Goal: Task Accomplishment & Management: Use online tool/utility

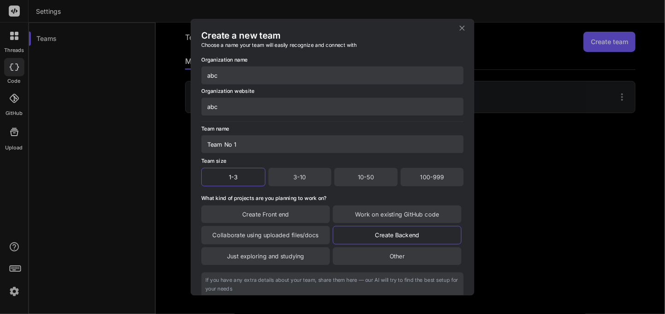
click at [458, 27] on icon at bounding box center [462, 27] width 9 height 9
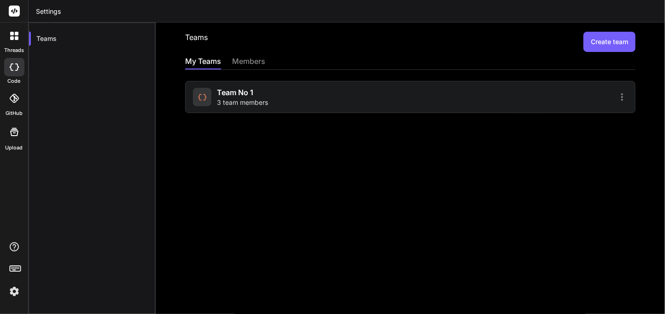
click at [11, 75] on div at bounding box center [14, 67] width 20 height 18
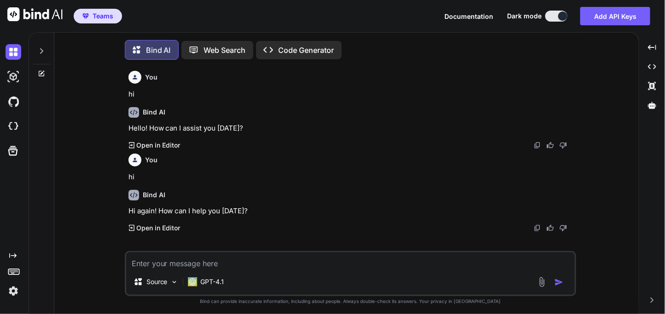
scroll to position [5, 0]
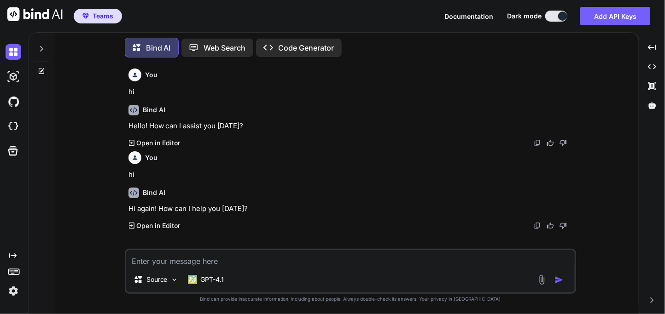
click at [16, 292] on img at bounding box center [14, 292] width 16 height 16
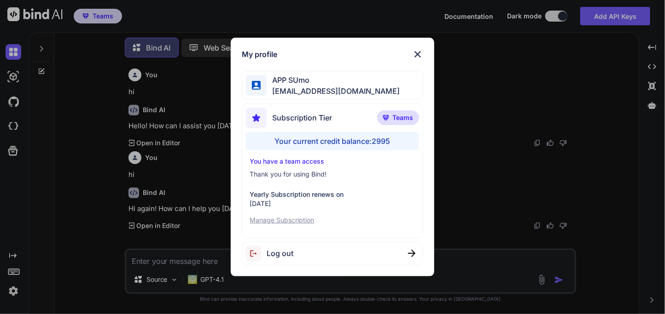
click at [12, 295] on div "My profile APP SUmo appsumo_120@yopmail.com Subscription Tier Teams Your curren…" at bounding box center [332, 157] width 665 height 314
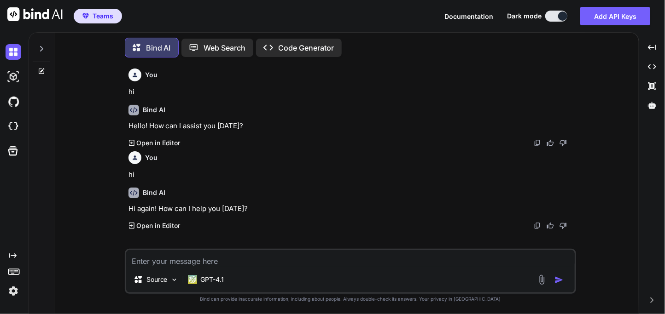
click at [12, 295] on img at bounding box center [14, 292] width 16 height 16
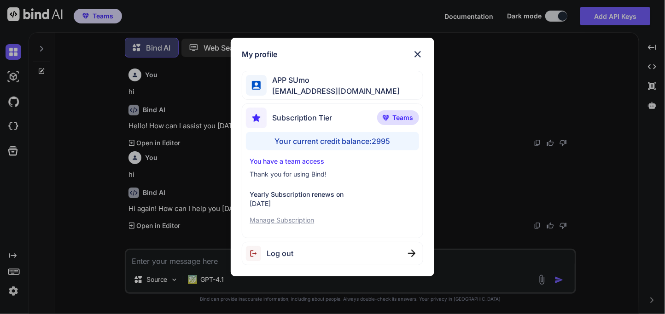
click at [417, 58] on img at bounding box center [417, 54] width 11 height 11
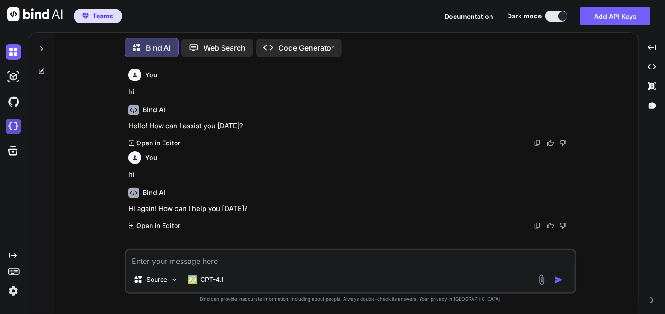
click at [21, 125] on img at bounding box center [14, 127] width 16 height 16
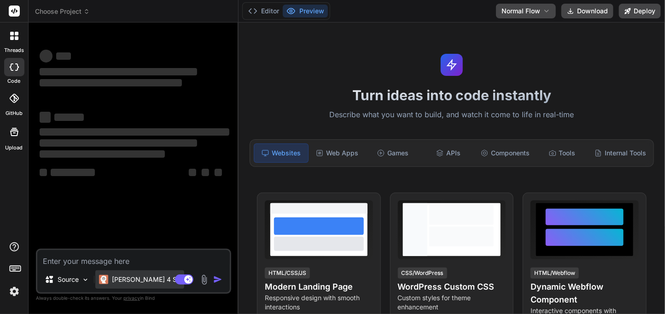
click at [136, 274] on div "[PERSON_NAME] 4 S.." at bounding box center [139, 280] width 89 height 18
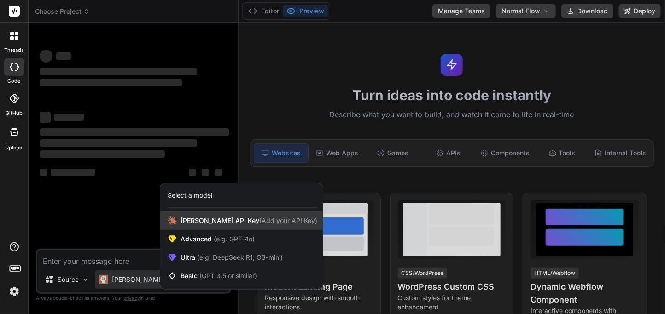
click at [197, 219] on span "[PERSON_NAME] Key (Add your API Key)" at bounding box center [248, 220] width 137 height 9
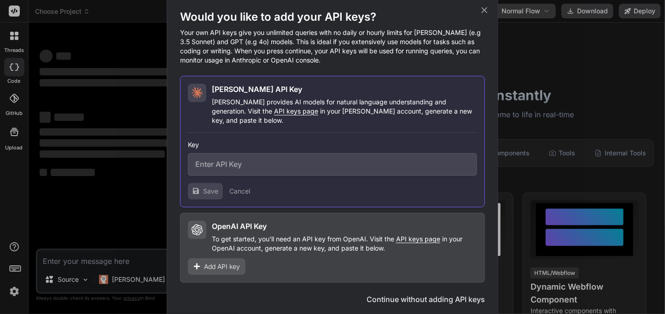
click at [488, 13] on icon at bounding box center [484, 10] width 10 height 10
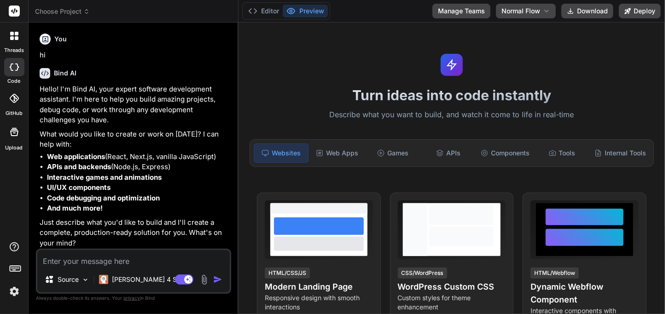
scroll to position [315, 0]
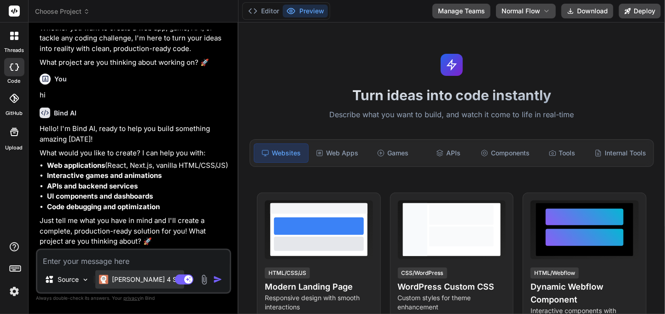
click at [118, 279] on p "[PERSON_NAME] 4 S.." at bounding box center [146, 279] width 69 height 9
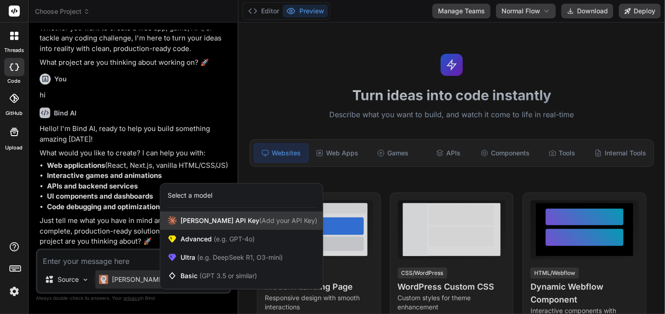
click at [190, 229] on div "[PERSON_NAME] Key (Add your API Key)" at bounding box center [241, 221] width 162 height 18
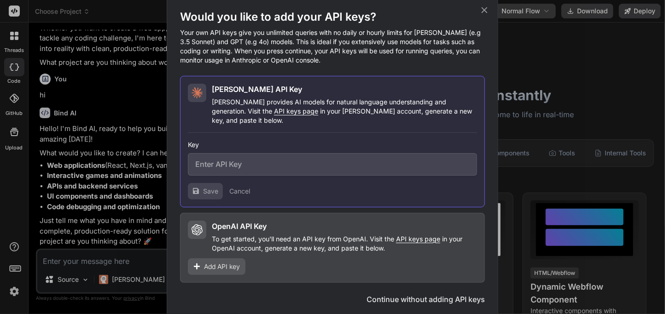
click at [485, 12] on icon at bounding box center [484, 10] width 10 height 10
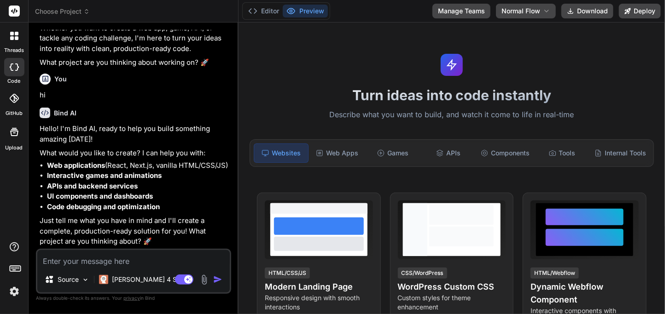
click at [171, 259] on textarea at bounding box center [133, 258] width 192 height 17
click at [140, 277] on p "[PERSON_NAME] 4 S.." at bounding box center [146, 279] width 69 height 9
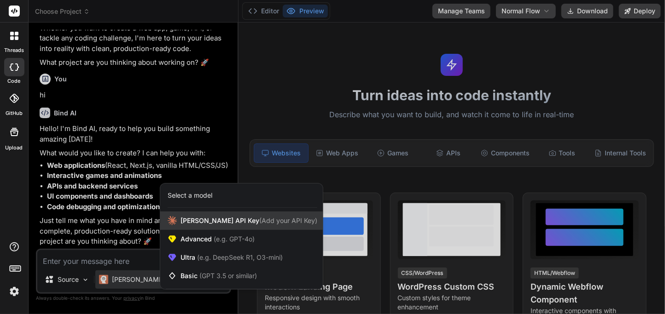
click at [221, 226] on div "[PERSON_NAME] Key (Add your API Key)" at bounding box center [241, 221] width 162 height 18
type textarea "x"
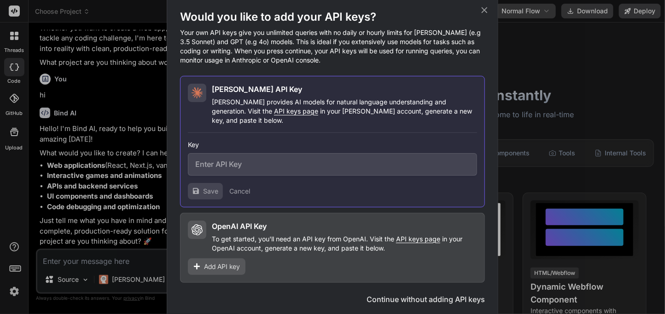
click at [250, 169] on input "text" at bounding box center [332, 164] width 289 height 23
click at [488, 14] on icon at bounding box center [484, 10] width 10 height 10
